Goal: Transaction & Acquisition: Purchase product/service

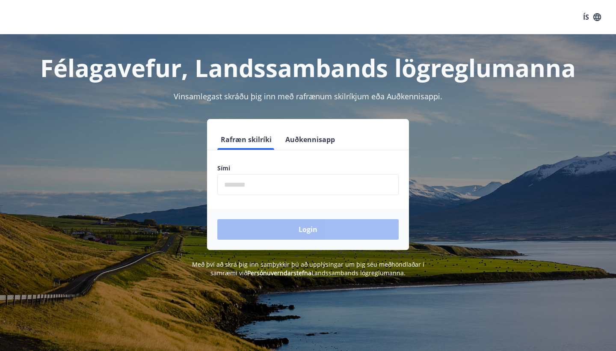
click at [261, 192] on input "phone" at bounding box center [307, 184] width 181 height 21
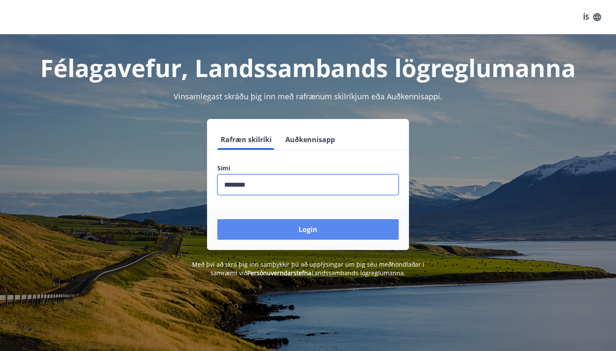
type input "********"
click at [270, 229] on button "Login" at bounding box center [307, 229] width 181 height 21
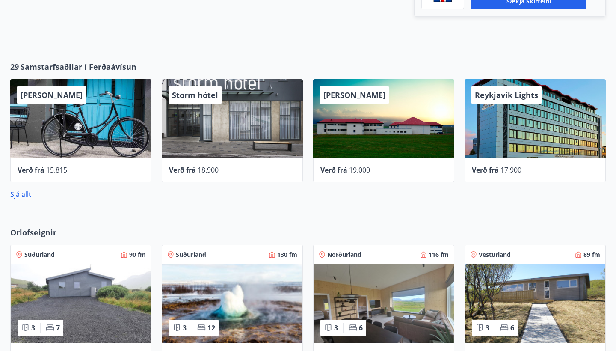
scroll to position [337, 0]
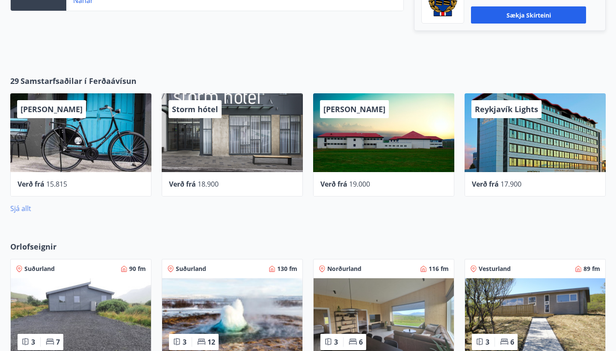
click at [20, 206] on link "Sjá allt" at bounding box center [20, 208] width 21 height 9
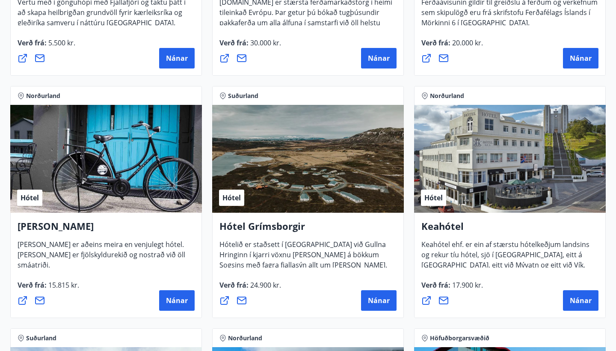
scroll to position [337, 0]
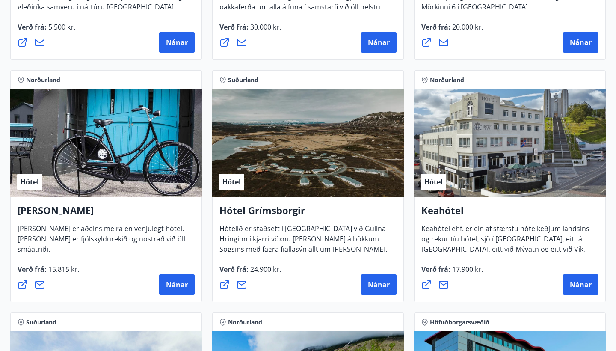
click at [224, 286] on icon at bounding box center [224, 284] width 9 height 9
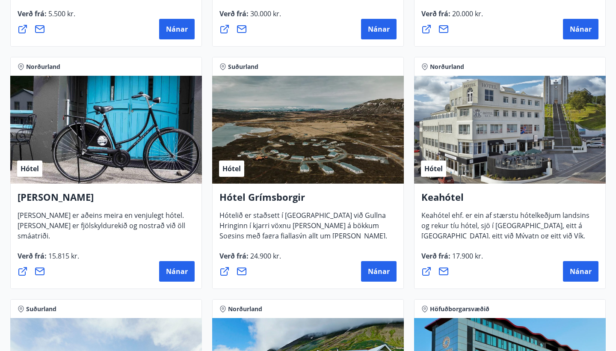
scroll to position [351, 0]
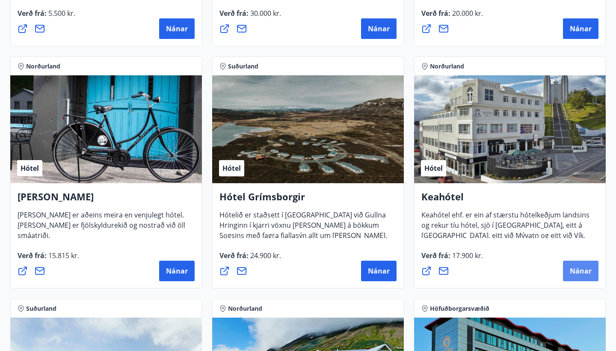
click at [586, 272] on span "Nánar" at bounding box center [581, 270] width 22 height 9
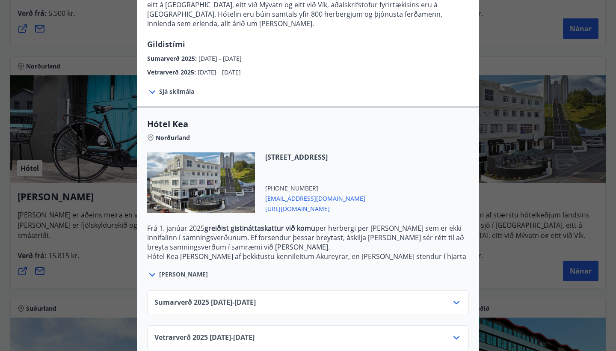
scroll to position [121, 0]
click at [454, 298] on icon at bounding box center [456, 303] width 10 height 10
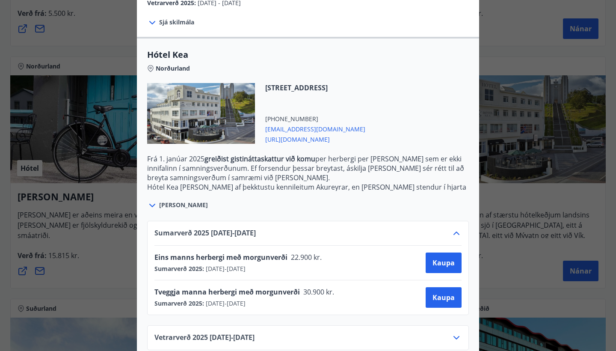
scroll to position [190, 0]
click at [456, 228] on icon at bounding box center [456, 233] width 10 height 10
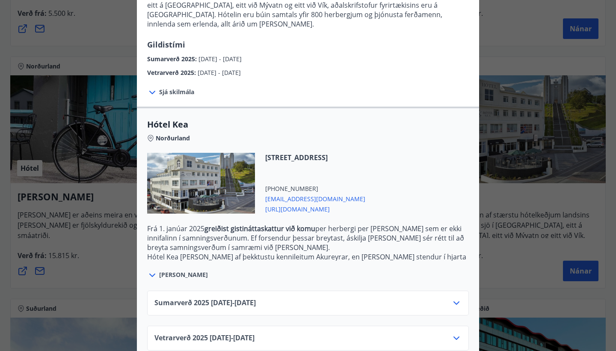
click at [459, 333] on icon at bounding box center [456, 338] width 10 height 10
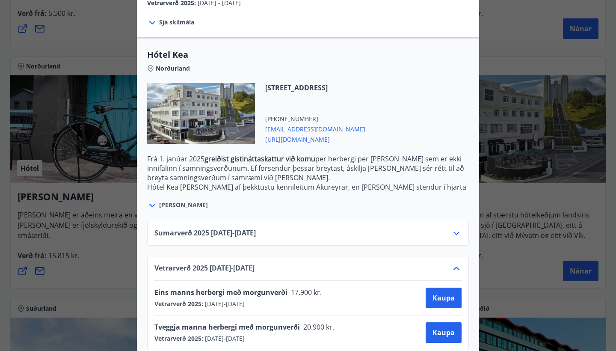
scroll to position [190, 0]
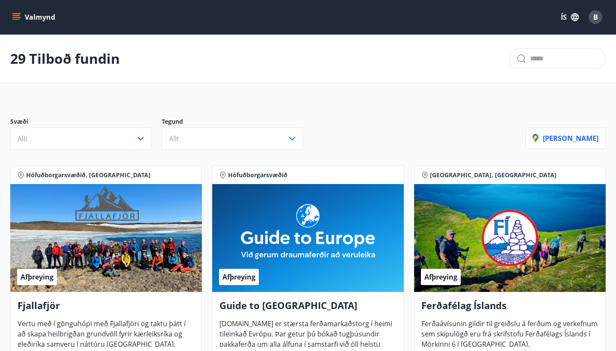
scroll to position [0, 0]
click at [35, 11] on button "Valmynd" at bounding box center [34, 16] width 48 height 15
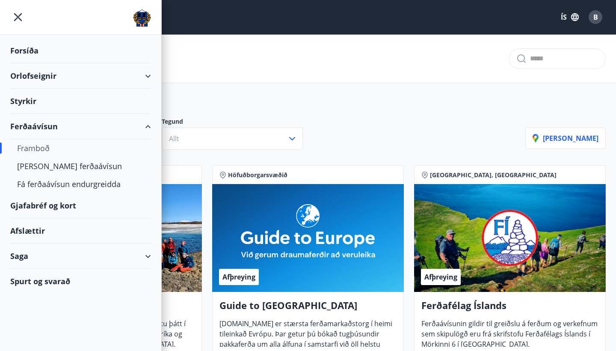
click at [53, 206] on div "Gjafabréf og kort" at bounding box center [80, 205] width 141 height 25
